Goal: Task Accomplishment & Management: Complete application form

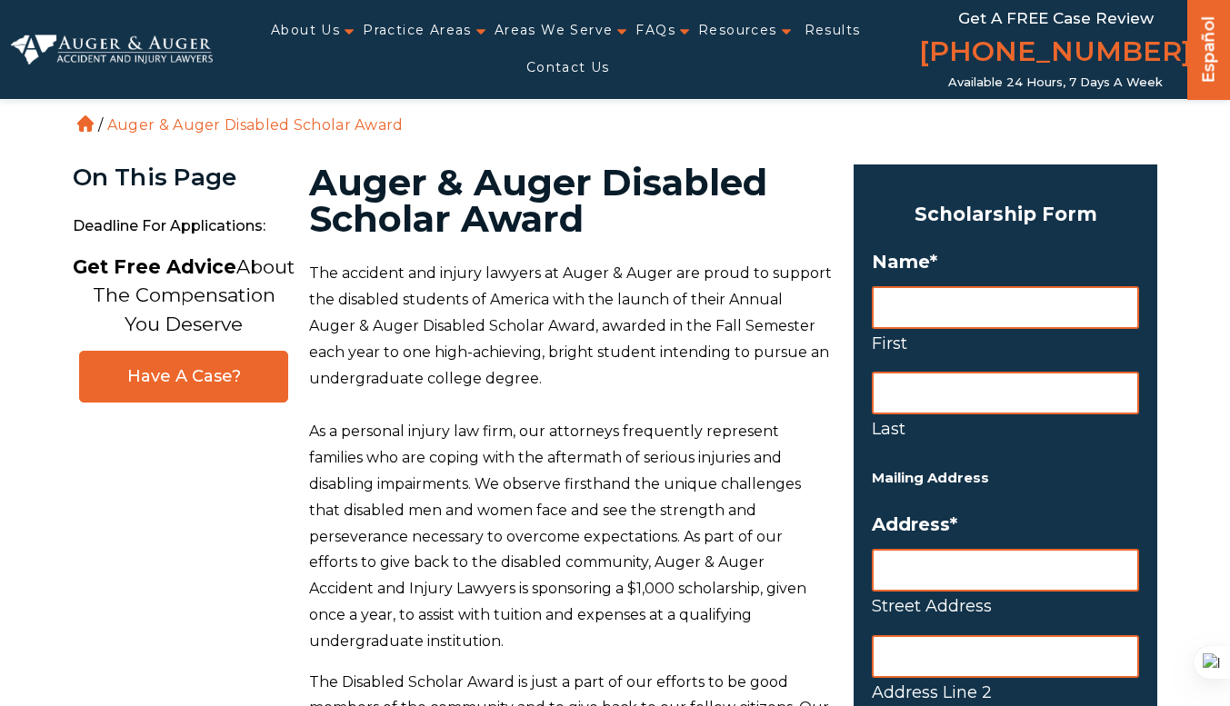
type input "Leila"
type input "Harris"
type input "117 Culotta Dr"
type input "Hampton"
type input "Virginia"
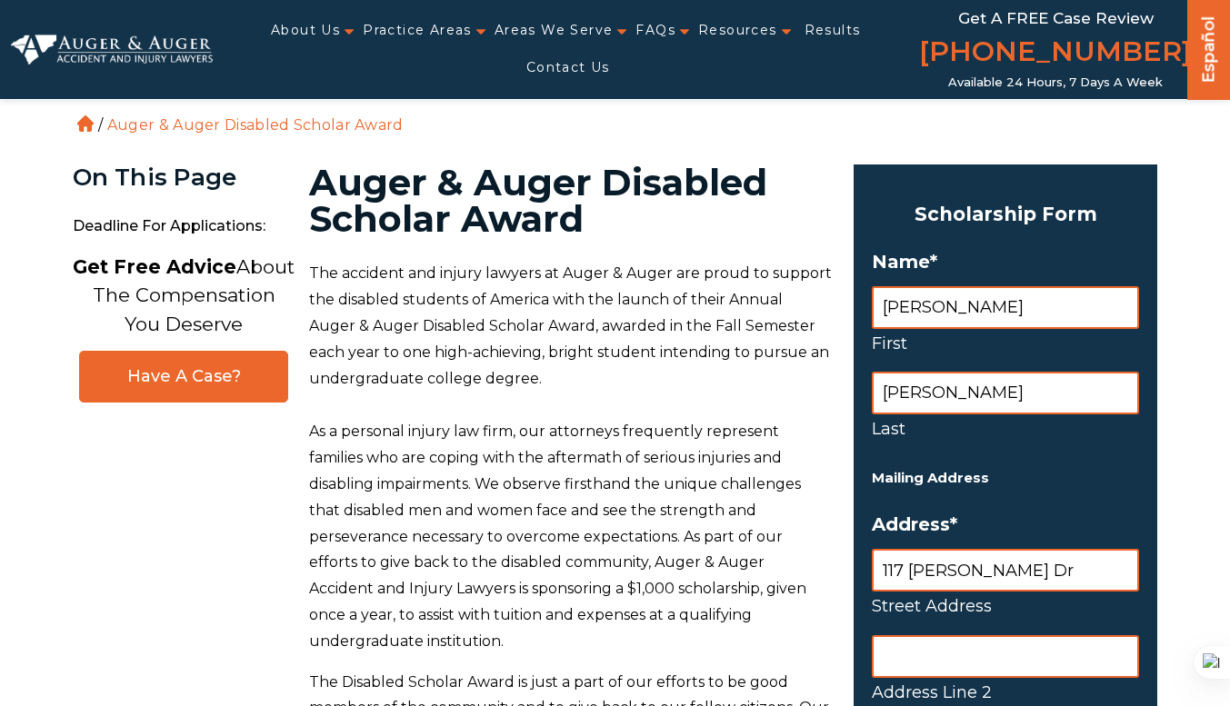
type input "23666"
select select "United States"
type input "5043261080"
type input "harrisl9634@marybaldwin.edu"
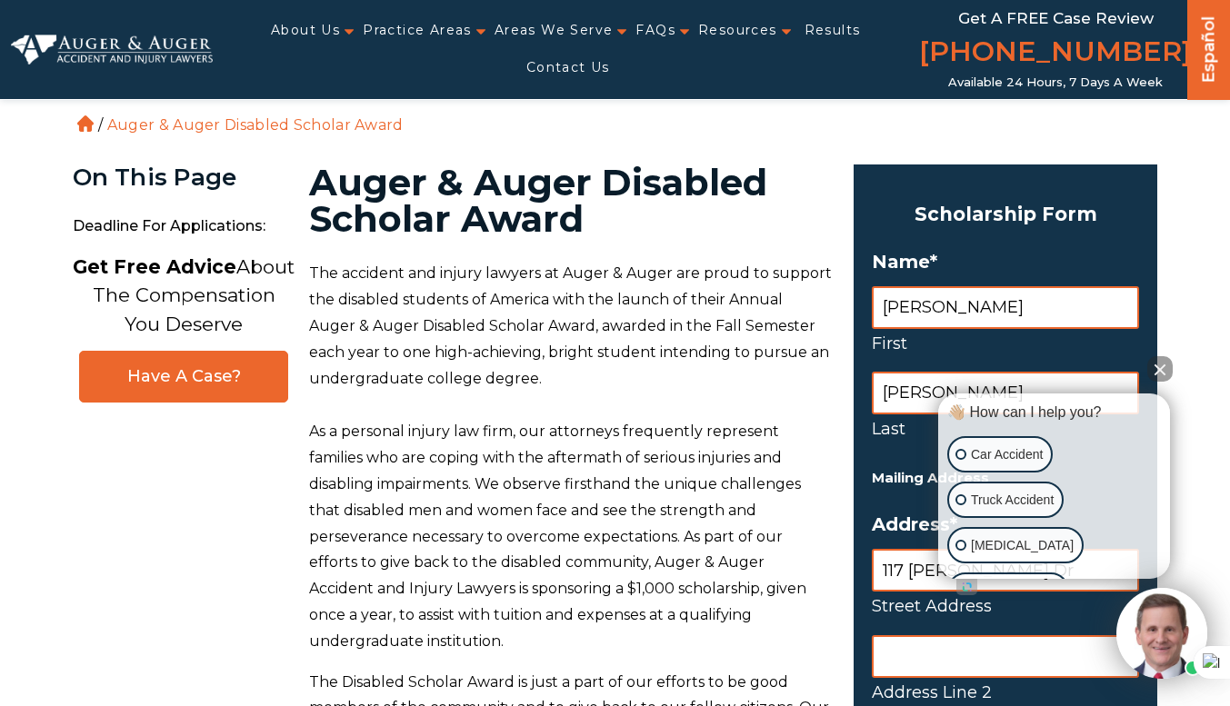
type input "(504) 326-1080"
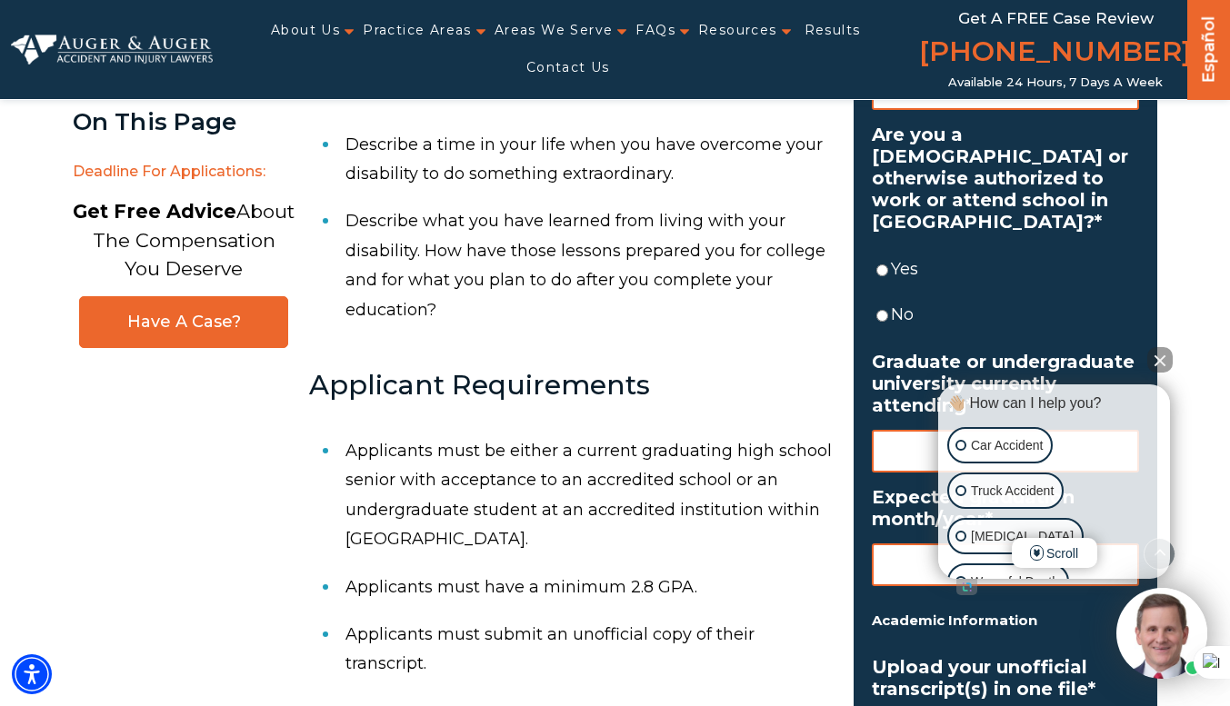
scroll to position [1135, 0]
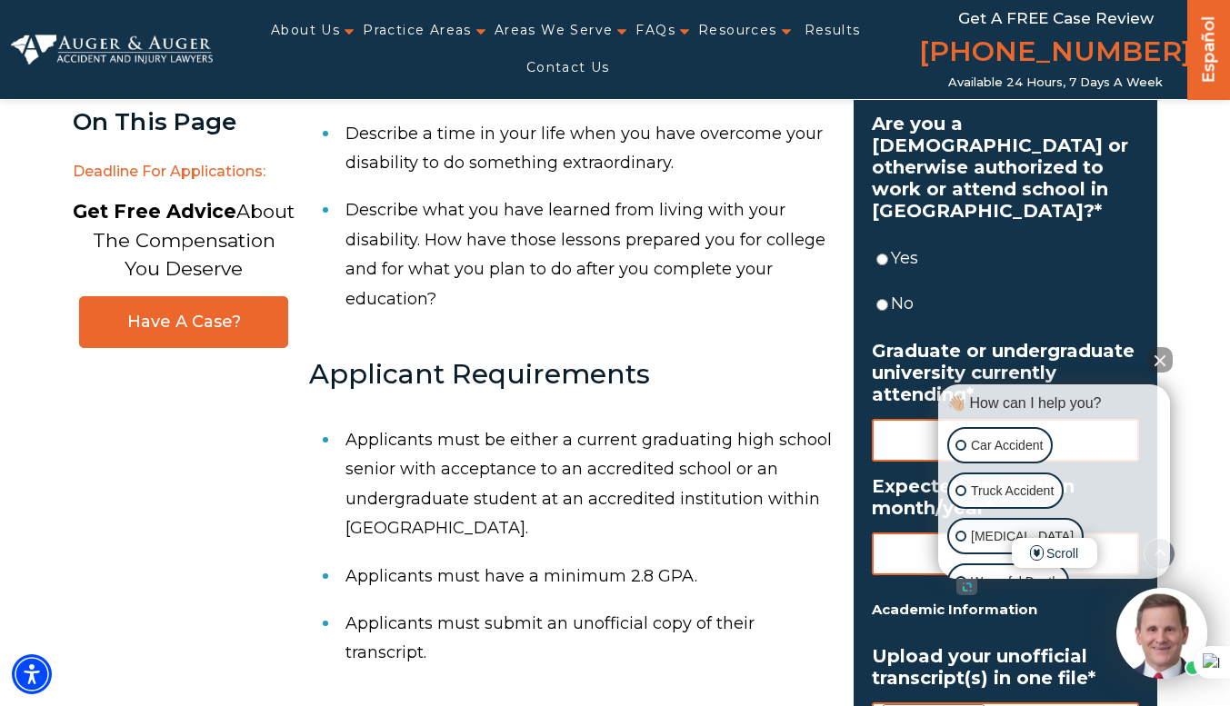
click at [884, 259] on input "Yes" at bounding box center [882, 259] width 12 height 43
radio input "true"
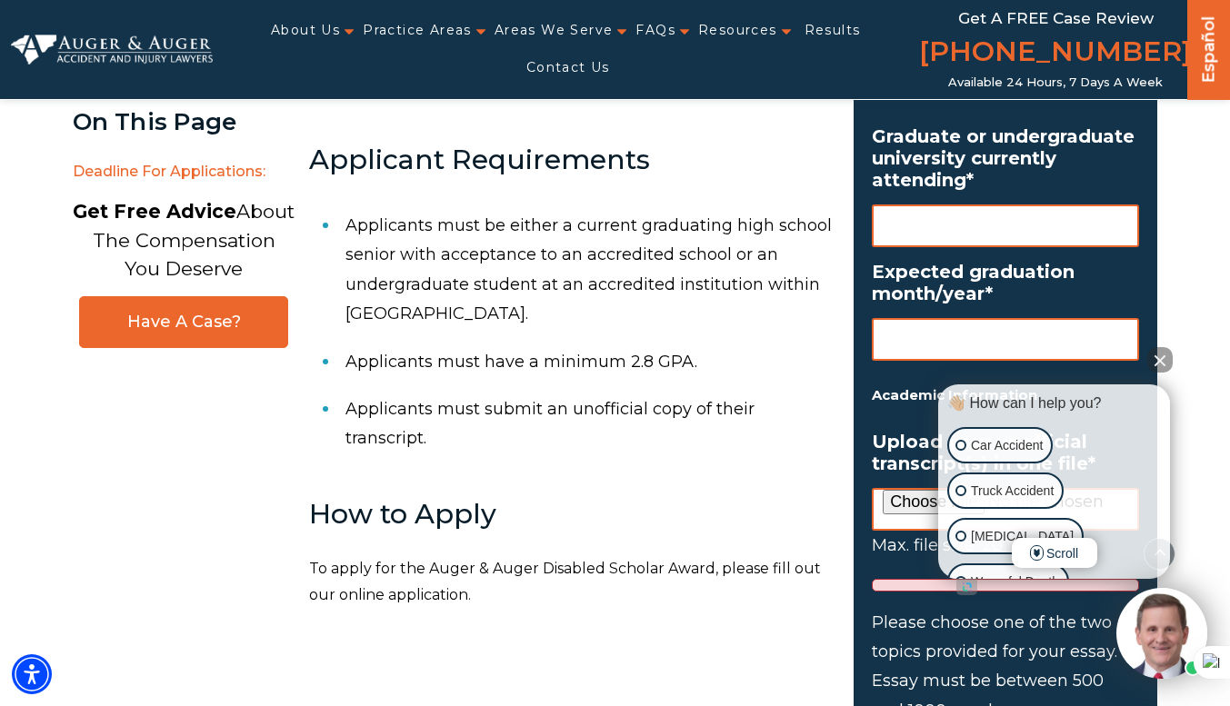
scroll to position [1334, 0]
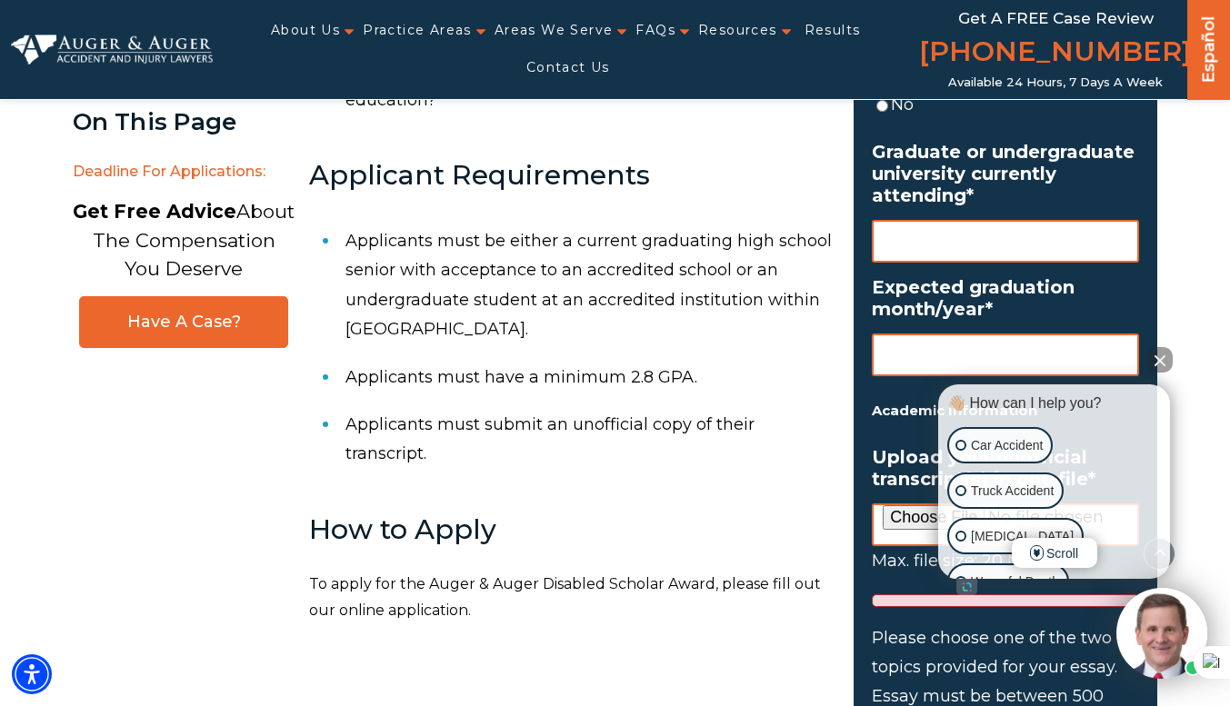
click at [915, 233] on input "Graduate or undergraduate university currently attending *" at bounding box center [1005, 241] width 267 height 43
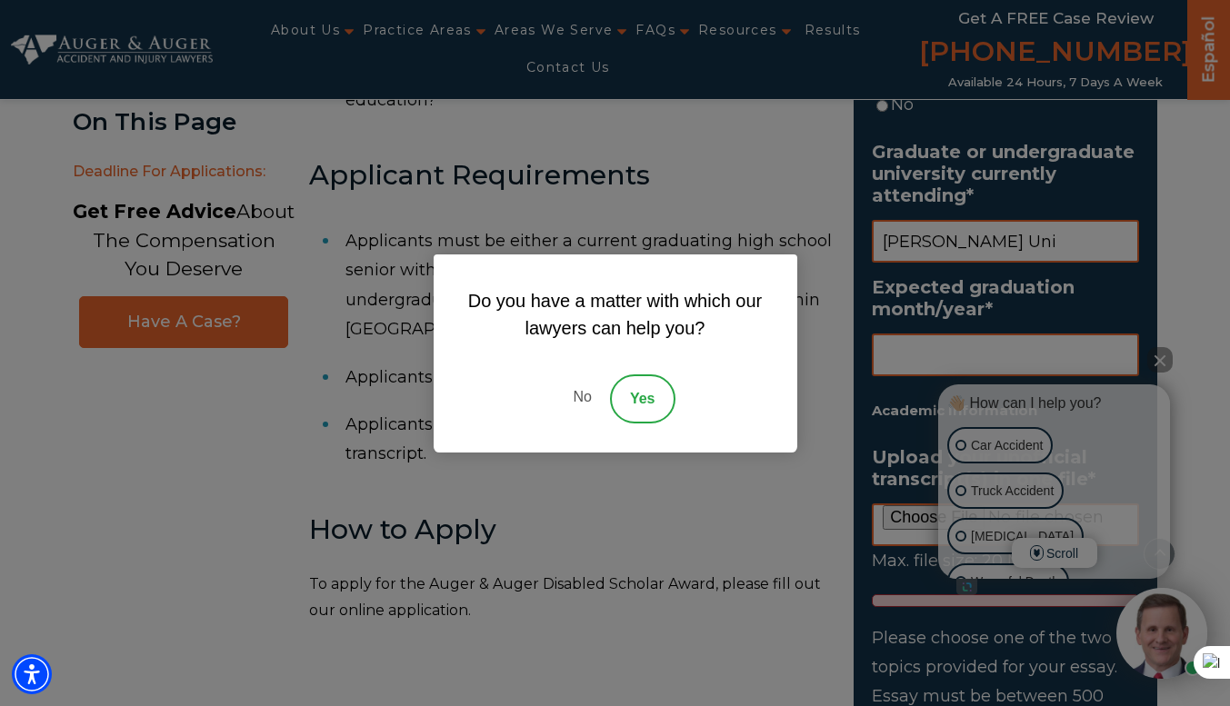
click at [588, 411] on link "No" at bounding box center [582, 399] width 55 height 49
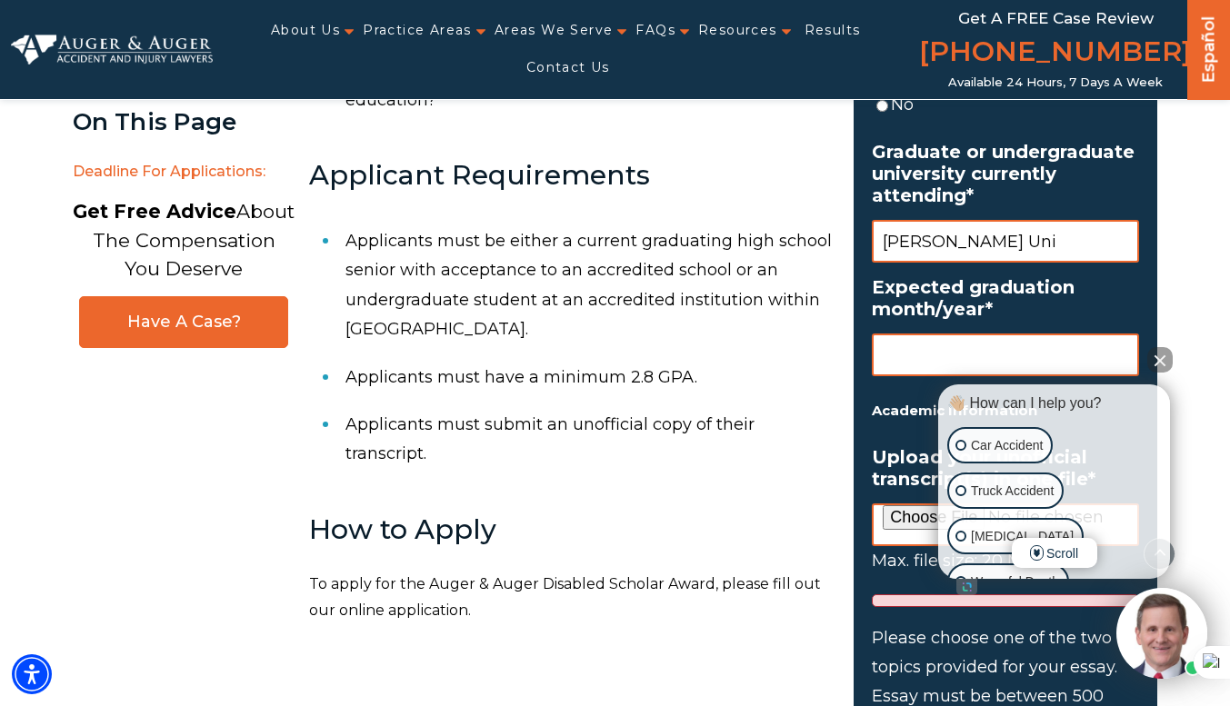
click at [1161, 357] on button "Close Intaker Chat Widget" at bounding box center [1159, 359] width 25 height 25
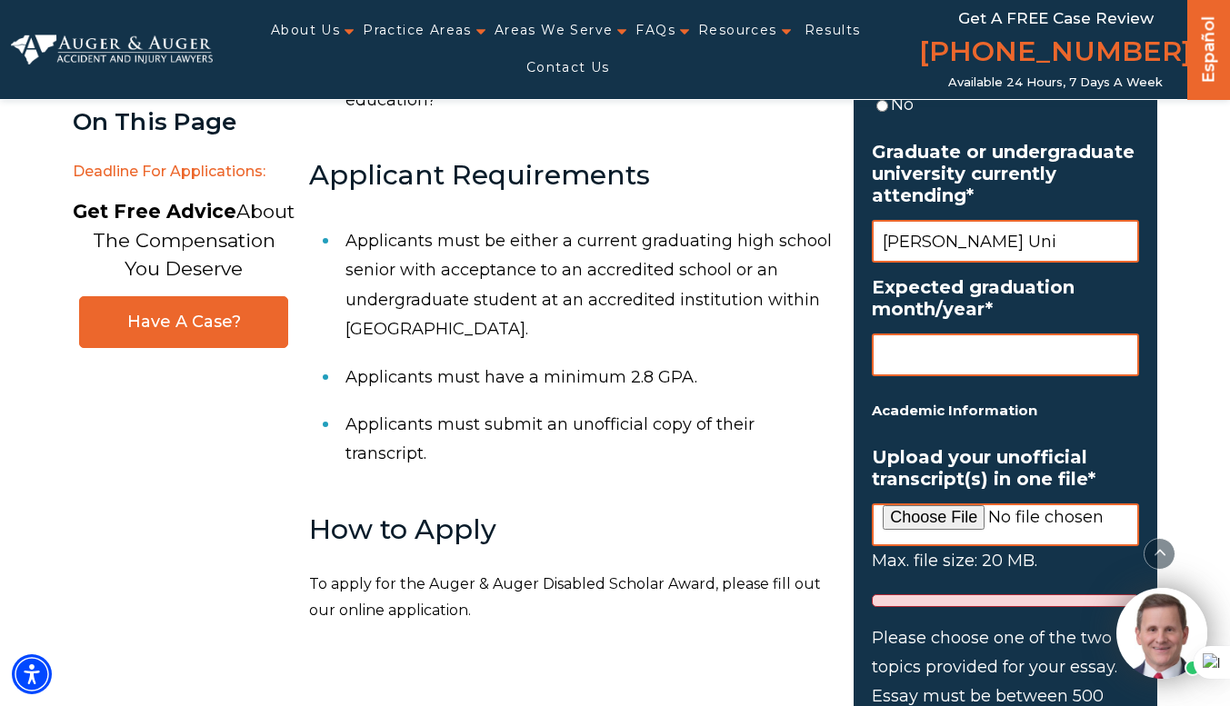
click at [1080, 247] on input "Mary Baldwin Uni" at bounding box center [1005, 241] width 267 height 43
type input "Mary Baldwin University"
click at [1045, 356] on input "Expected graduation month/year *" at bounding box center [1005, 355] width 267 height 43
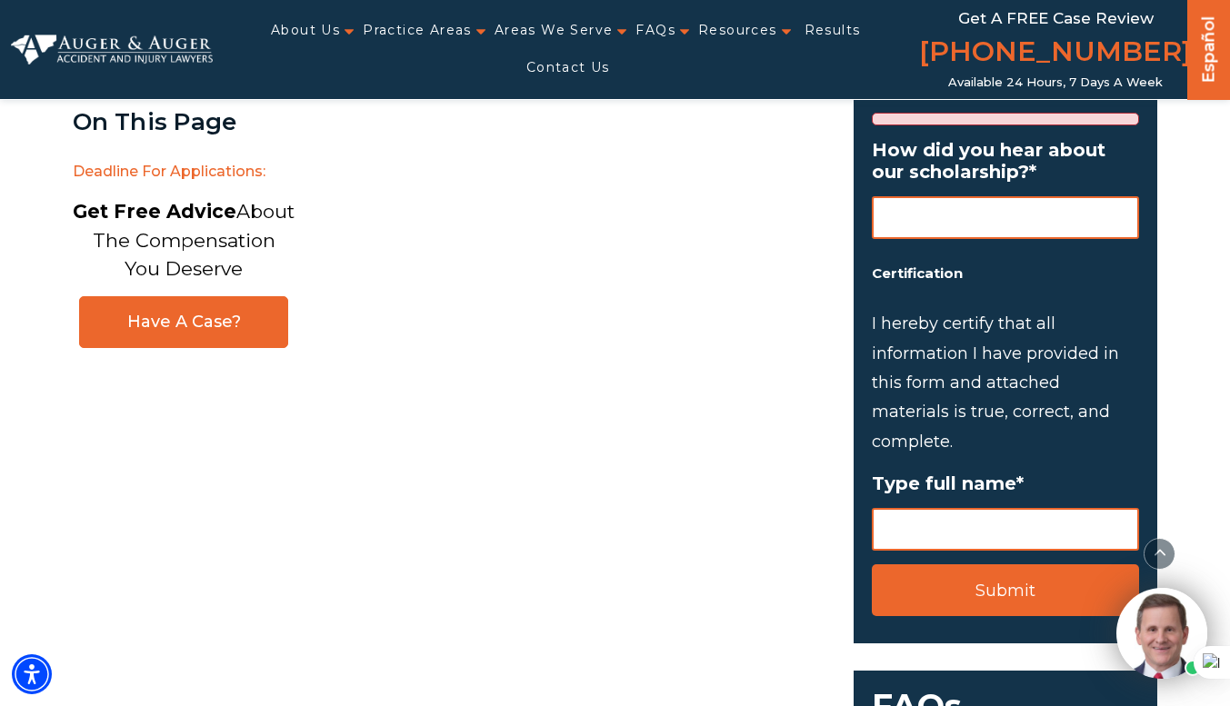
scroll to position [2417, 0]
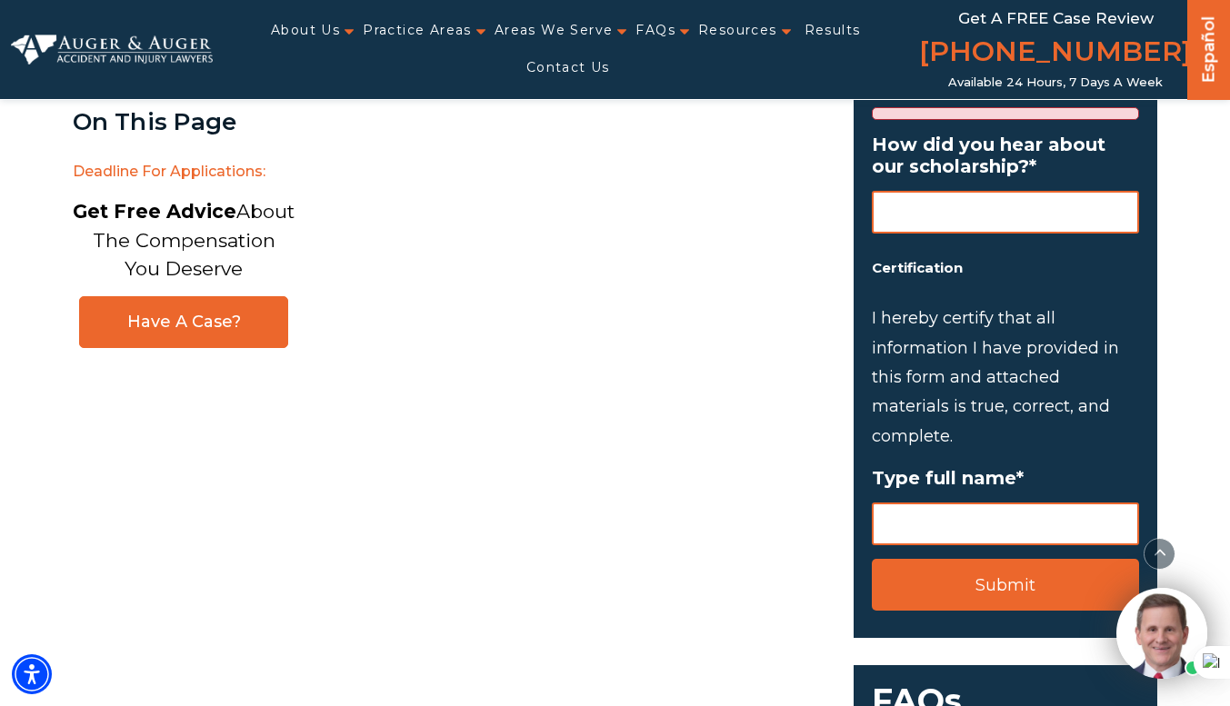
type input "2028"
click at [1093, 207] on input "How did you hear about our scholarship? *" at bounding box center [1005, 212] width 267 height 43
type input "From my mom"
click at [1022, 527] on input "Type full name *" at bounding box center [1005, 524] width 267 height 43
type input "Leila Kaylani Harris"
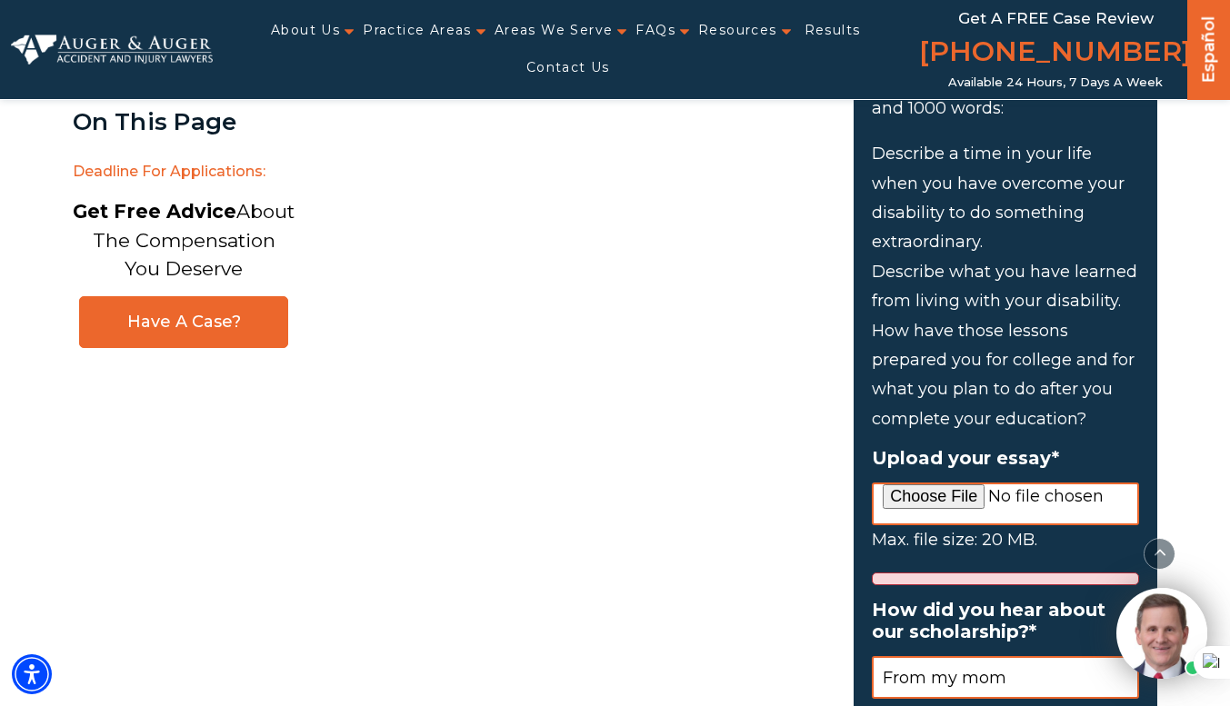
scroll to position [1942, 0]
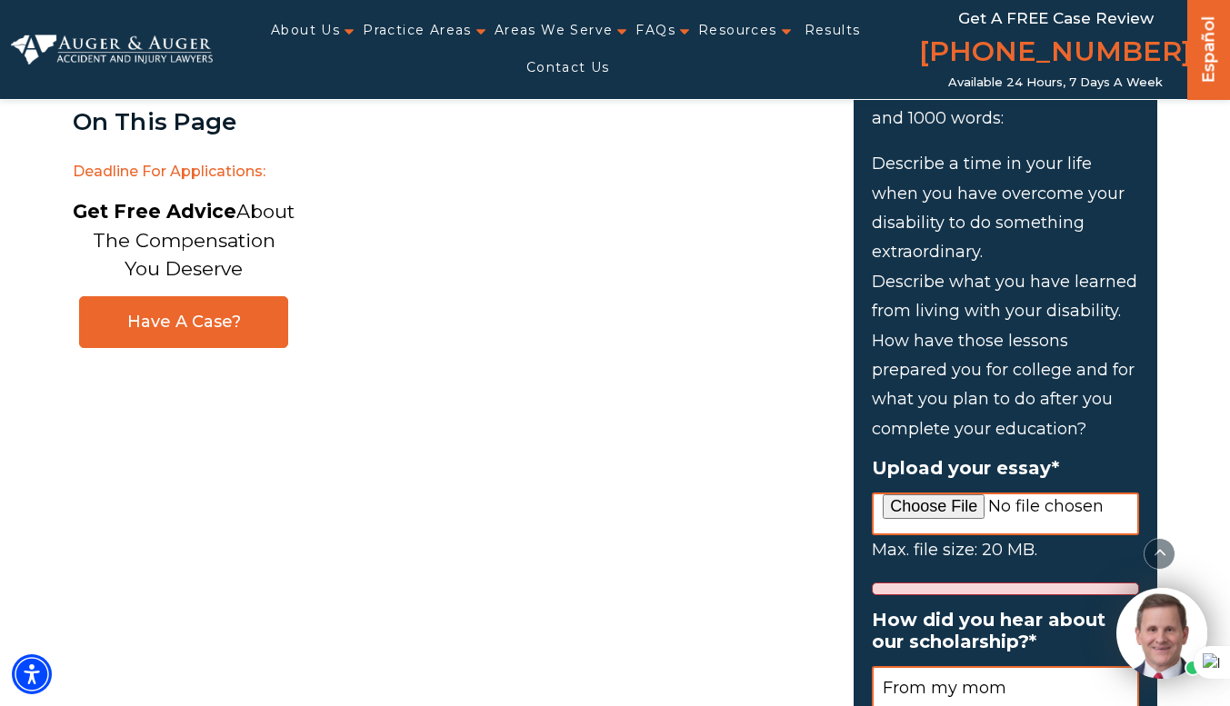
drag, startPoint x: 874, startPoint y: 285, endPoint x: 1089, endPoint y: 421, distance: 255.0
click at [1089, 421] on li "Describe what you have learned from living with your disability. How have those…" at bounding box center [1005, 355] width 267 height 176
click at [1053, 444] on icon at bounding box center [1048, 449] width 13 height 13
click at [937, 515] on input "Upload your essay *" at bounding box center [1005, 514] width 267 height 43
type input "C:\fakepath\My Life.docx"
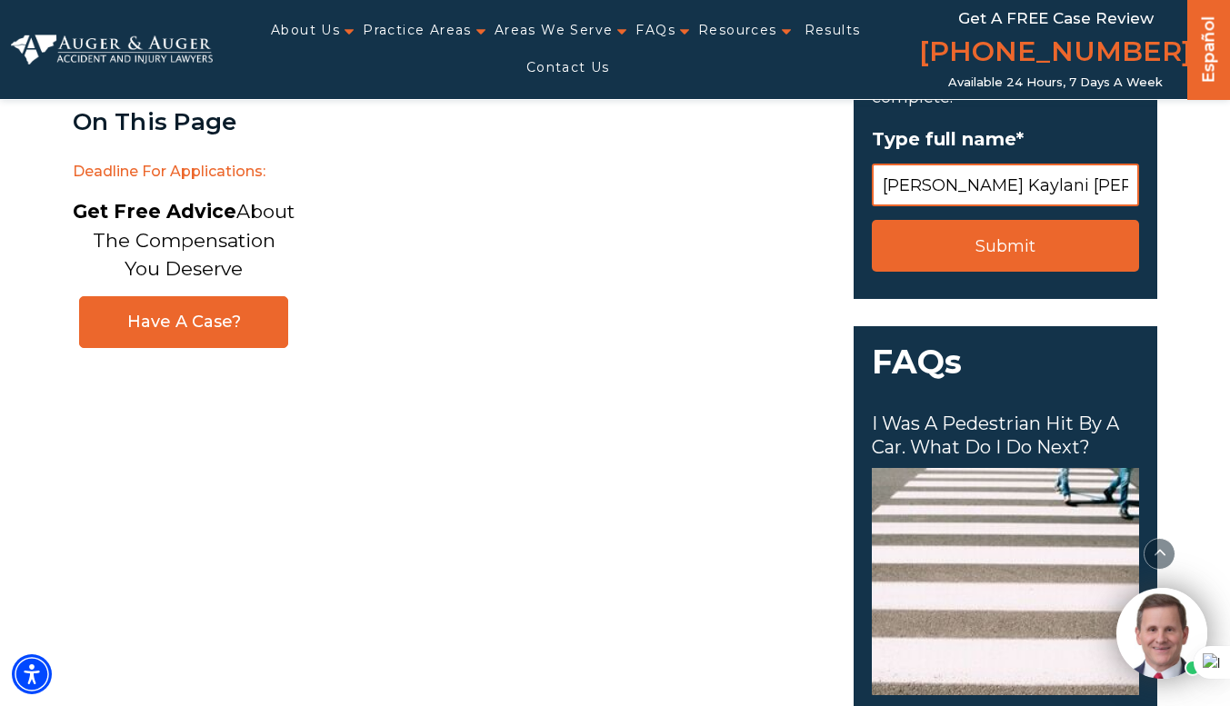
scroll to position [2721, 0]
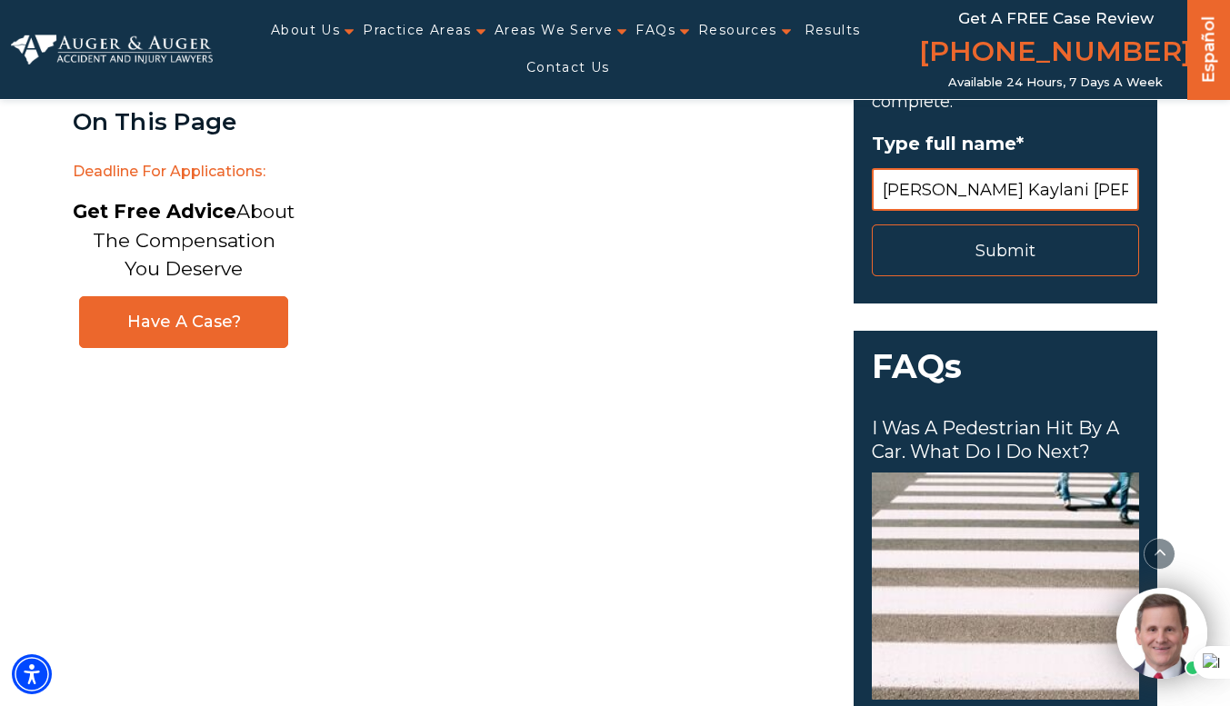
click at [1019, 240] on input "Submit" at bounding box center [1005, 251] width 267 height 52
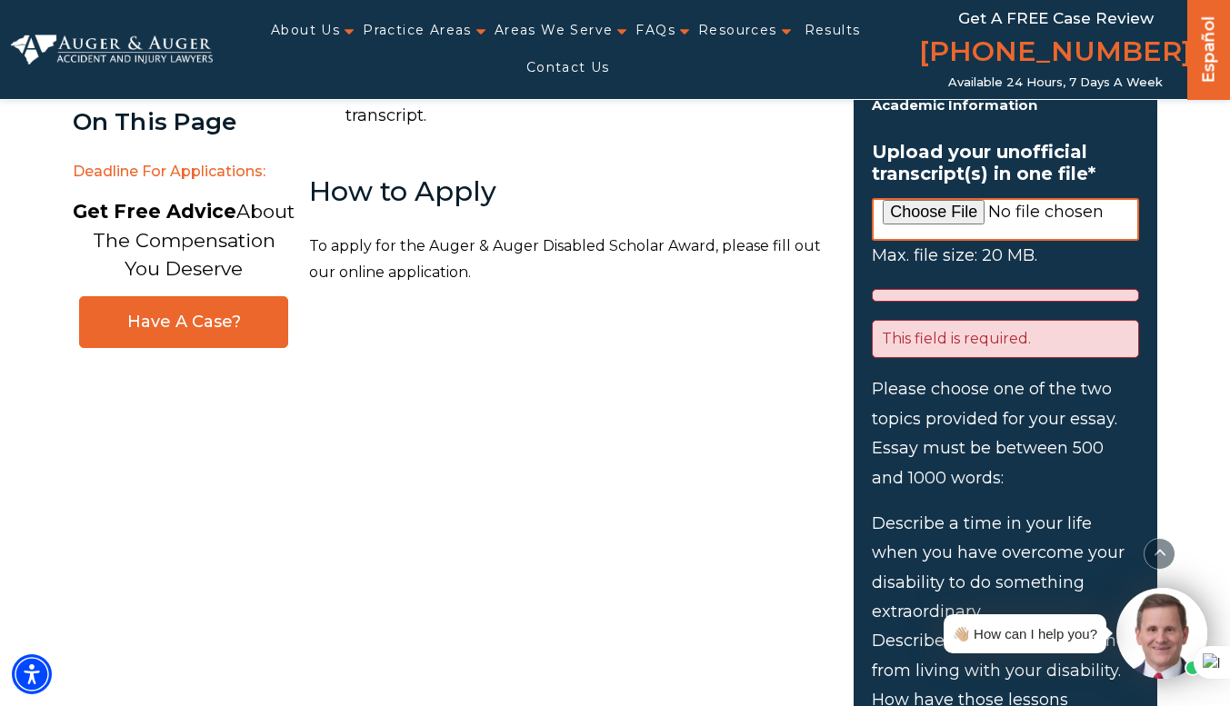
scroll to position [1676, 0]
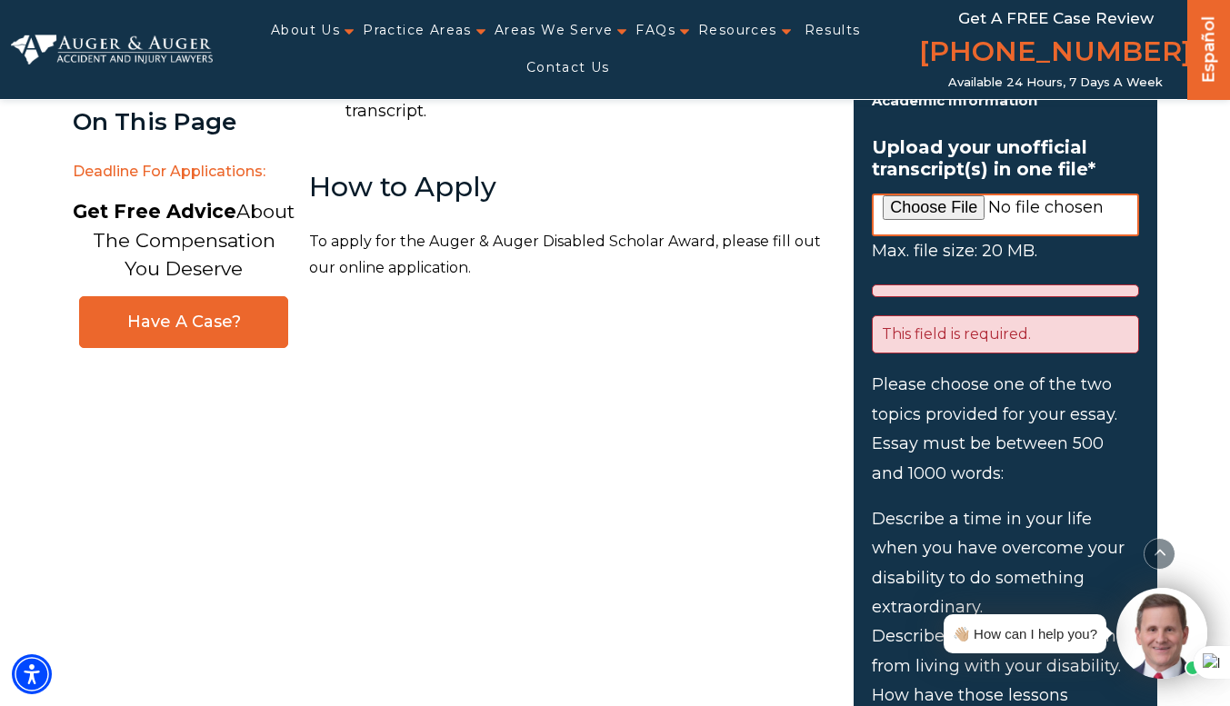
click at [946, 204] on input "Upload your unofficial transcript(s) in one file *" at bounding box center [1005, 215] width 267 height 43
click at [964, 209] on input "Upload your unofficial transcript(s) in one file *" at bounding box center [1005, 215] width 267 height 43
type input "C:\fakepath\ufdh2ikxcnp5mjxwt0ussrie9_12_08_PM_UnofficialTranscript.pdf"
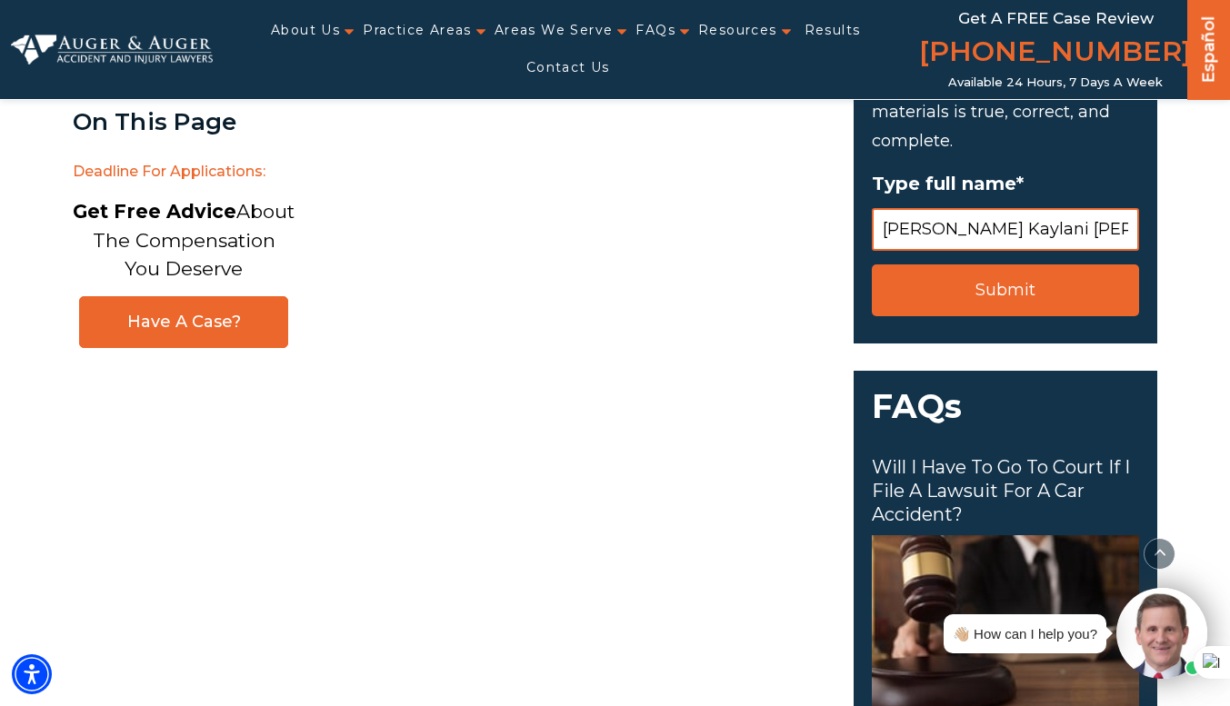
scroll to position [2785, 0]
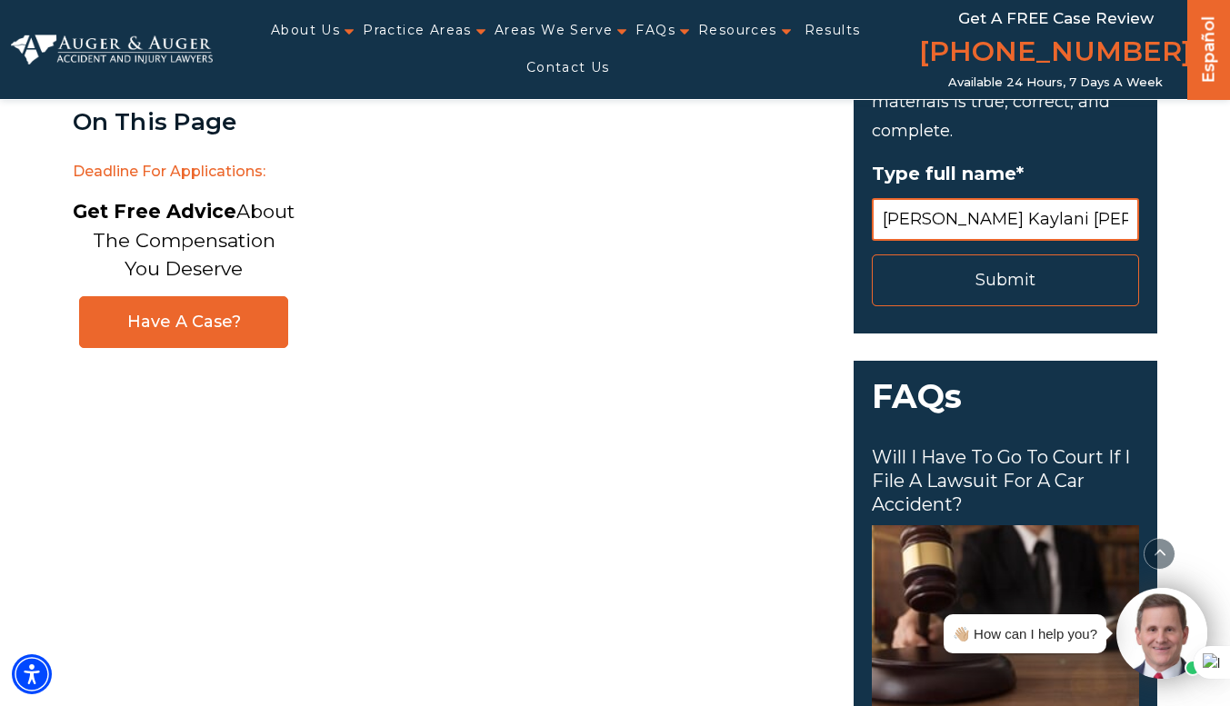
click at [1055, 265] on input "Submit" at bounding box center [1005, 281] width 267 height 52
